Goal: Information Seeking & Learning: Learn about a topic

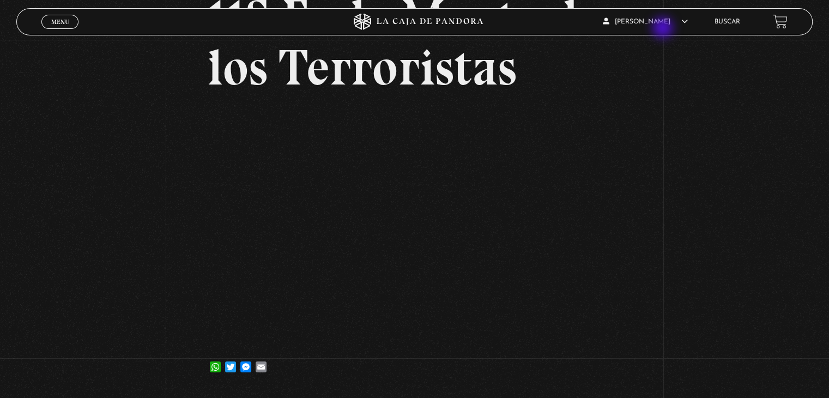
scroll to position [109, 0]
click at [732, 18] on li "Buscar" at bounding box center [727, 21] width 26 height 17
click at [735, 19] on link "Buscar" at bounding box center [727, 22] width 26 height 7
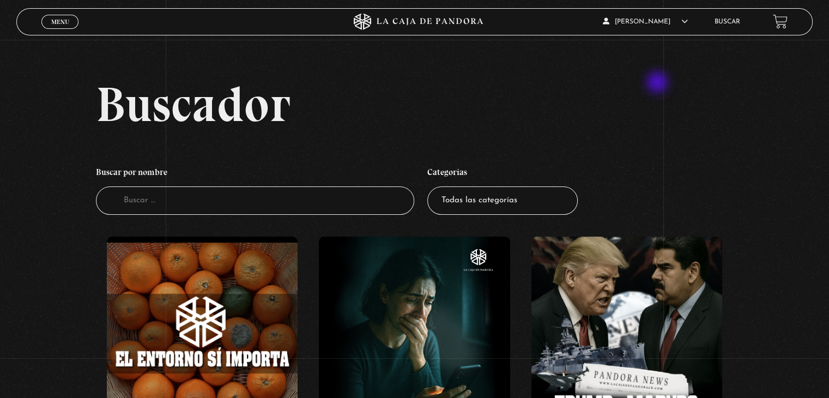
click at [658, 83] on h2 "Buscador" at bounding box center [454, 104] width 716 height 49
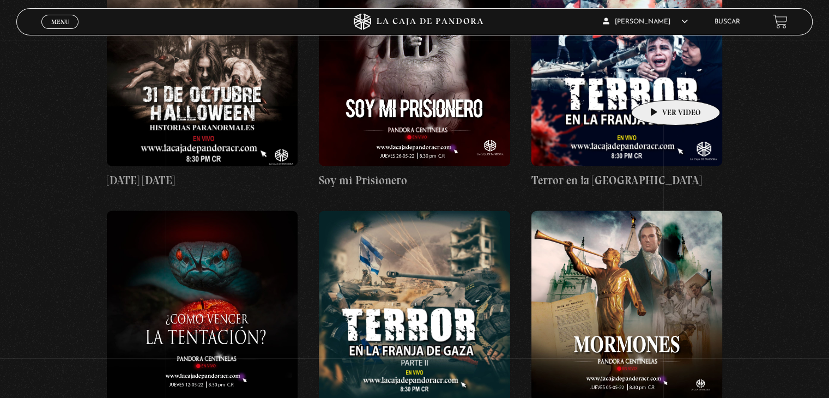
scroll to position [10790, 0]
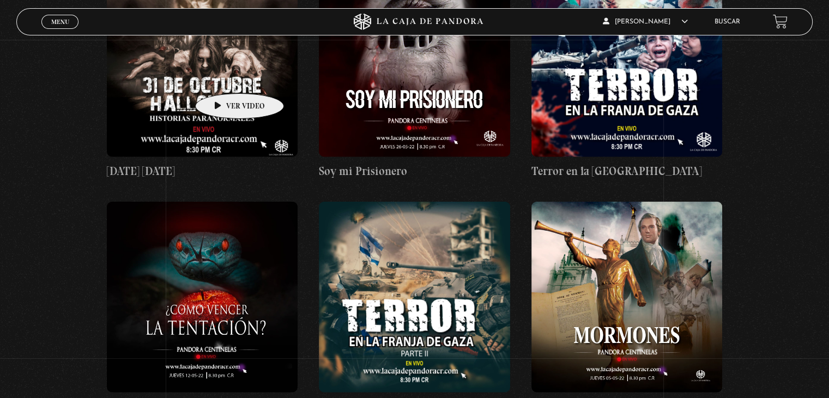
click at [222, 77] on figure at bounding box center [202, 61] width 191 height 191
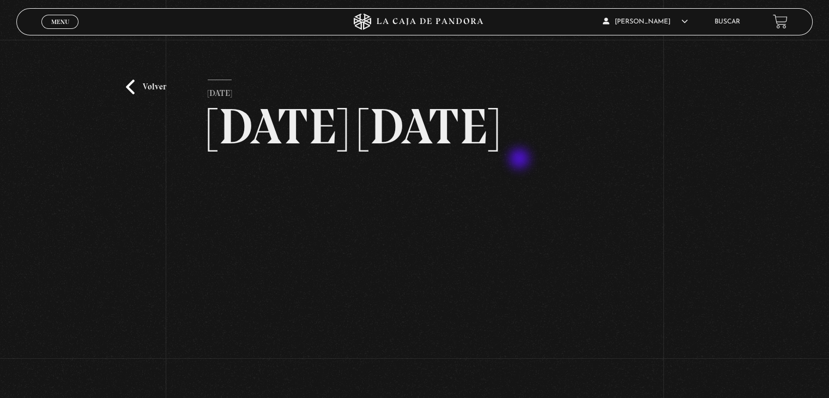
click at [520, 151] on h2 "[DATE] [DATE]" at bounding box center [415, 126] width 414 height 50
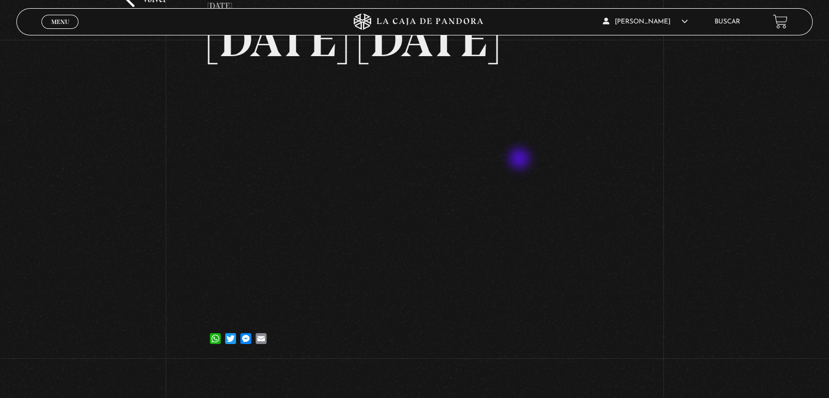
scroll to position [109, 0]
